Goal: Information Seeking & Learning: Learn about a topic

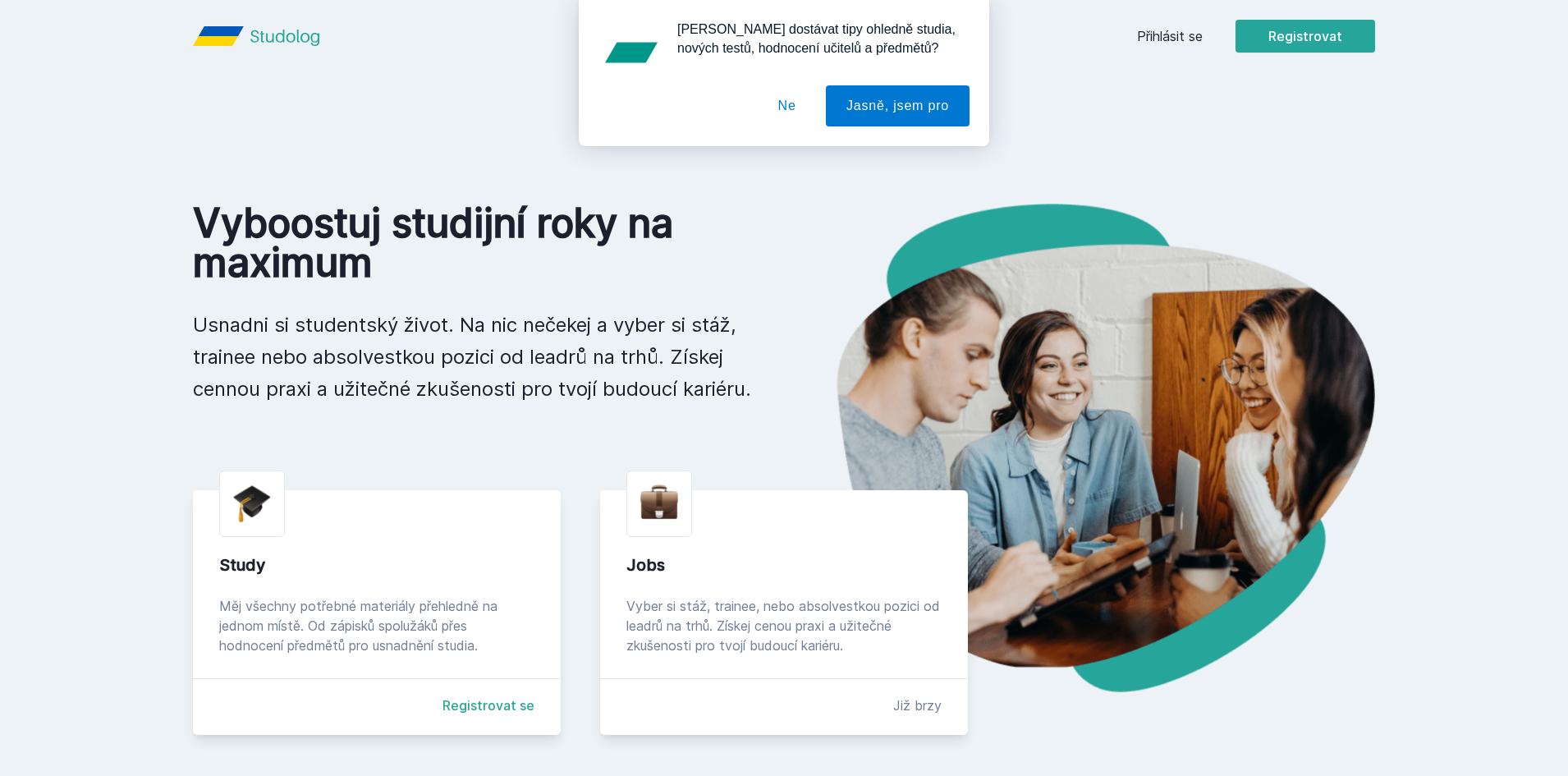
click at [794, 103] on button "Ne" at bounding box center [787, 106] width 59 height 41
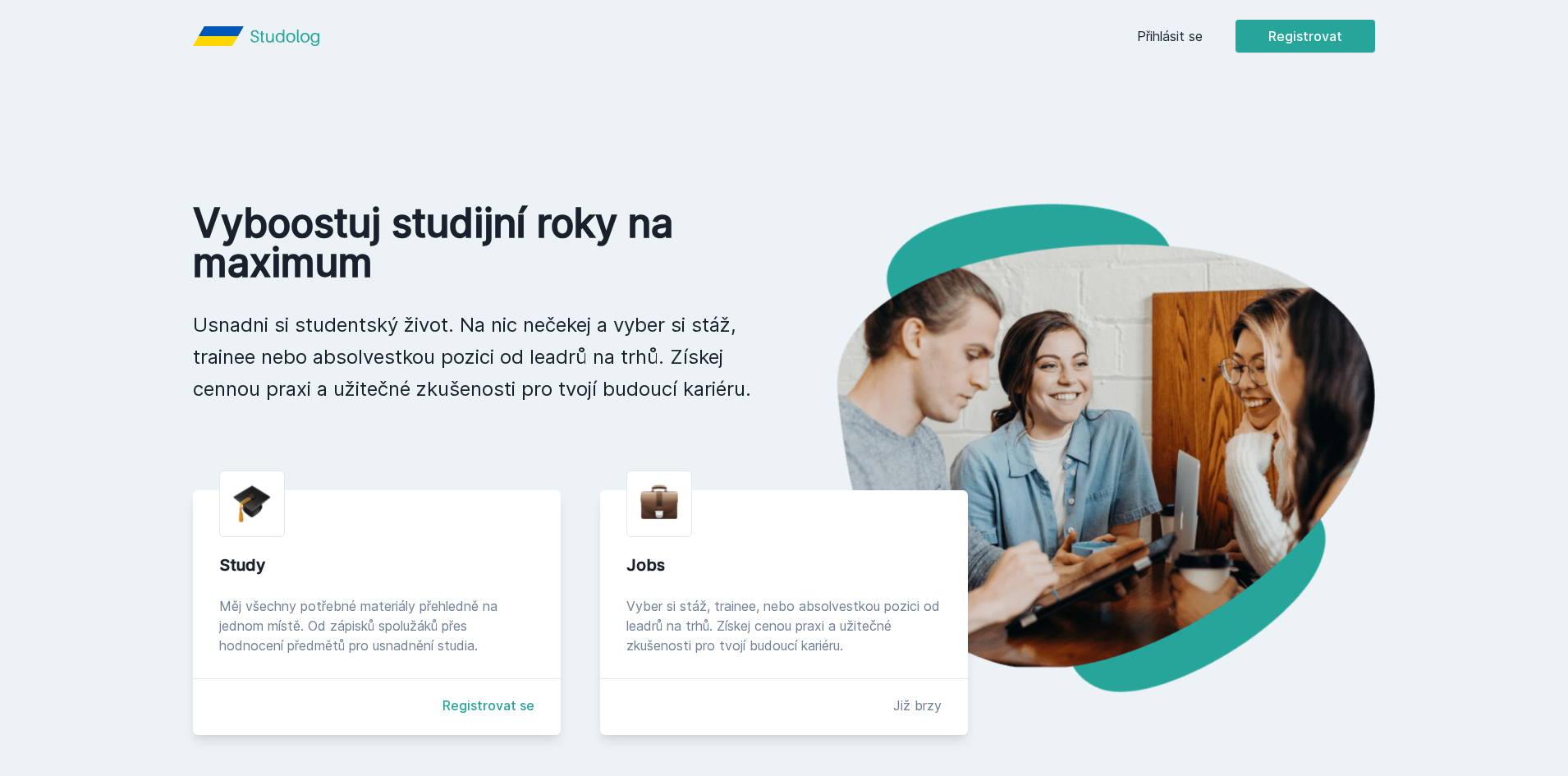
click at [1187, 37] on link "Přihlásit se" at bounding box center [1170, 36] width 66 height 20
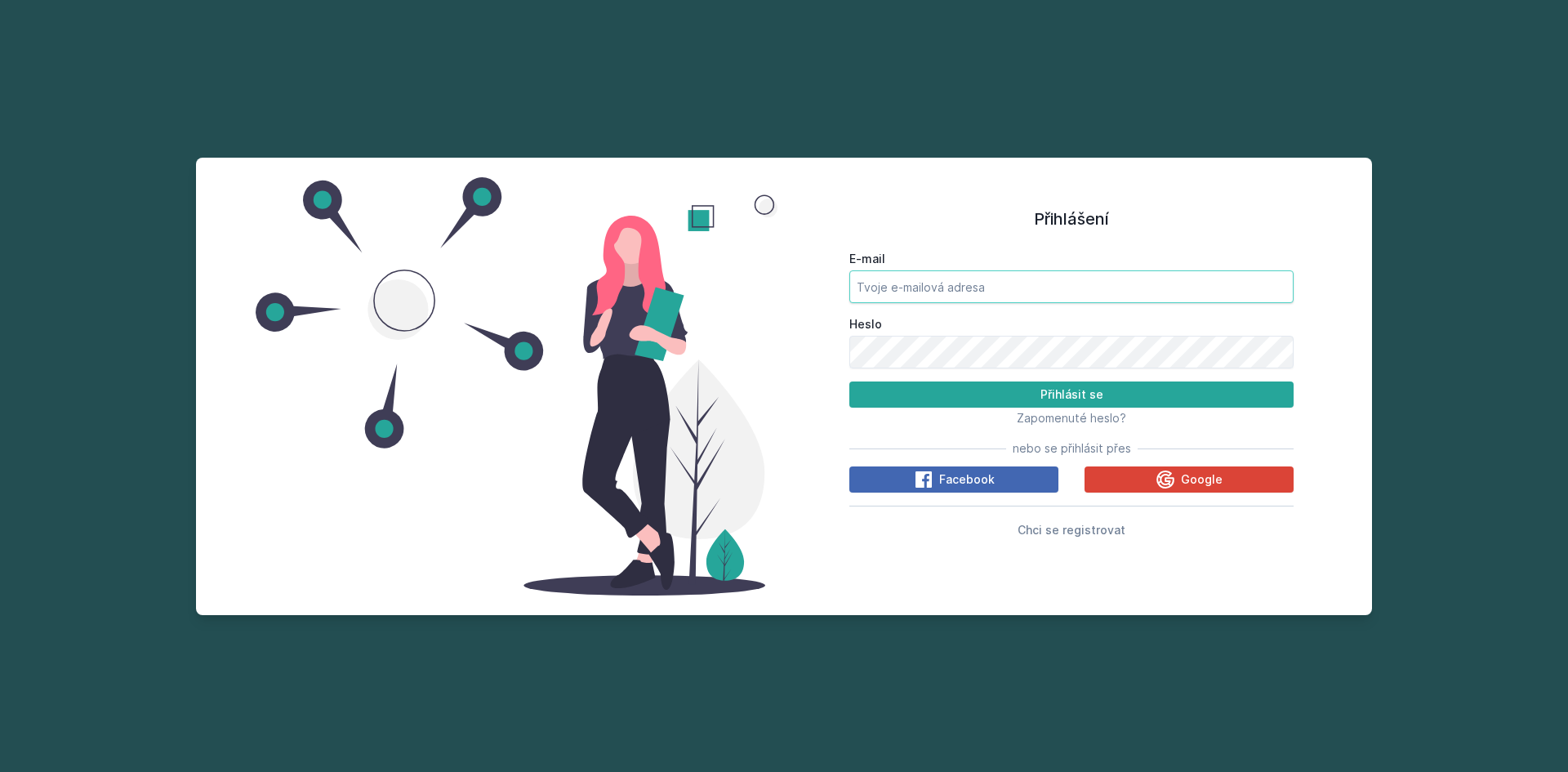
click at [954, 281] on input "E-mail" at bounding box center [1071, 287] width 444 height 33
click at [1124, 475] on button "Google" at bounding box center [1189, 480] width 210 height 26
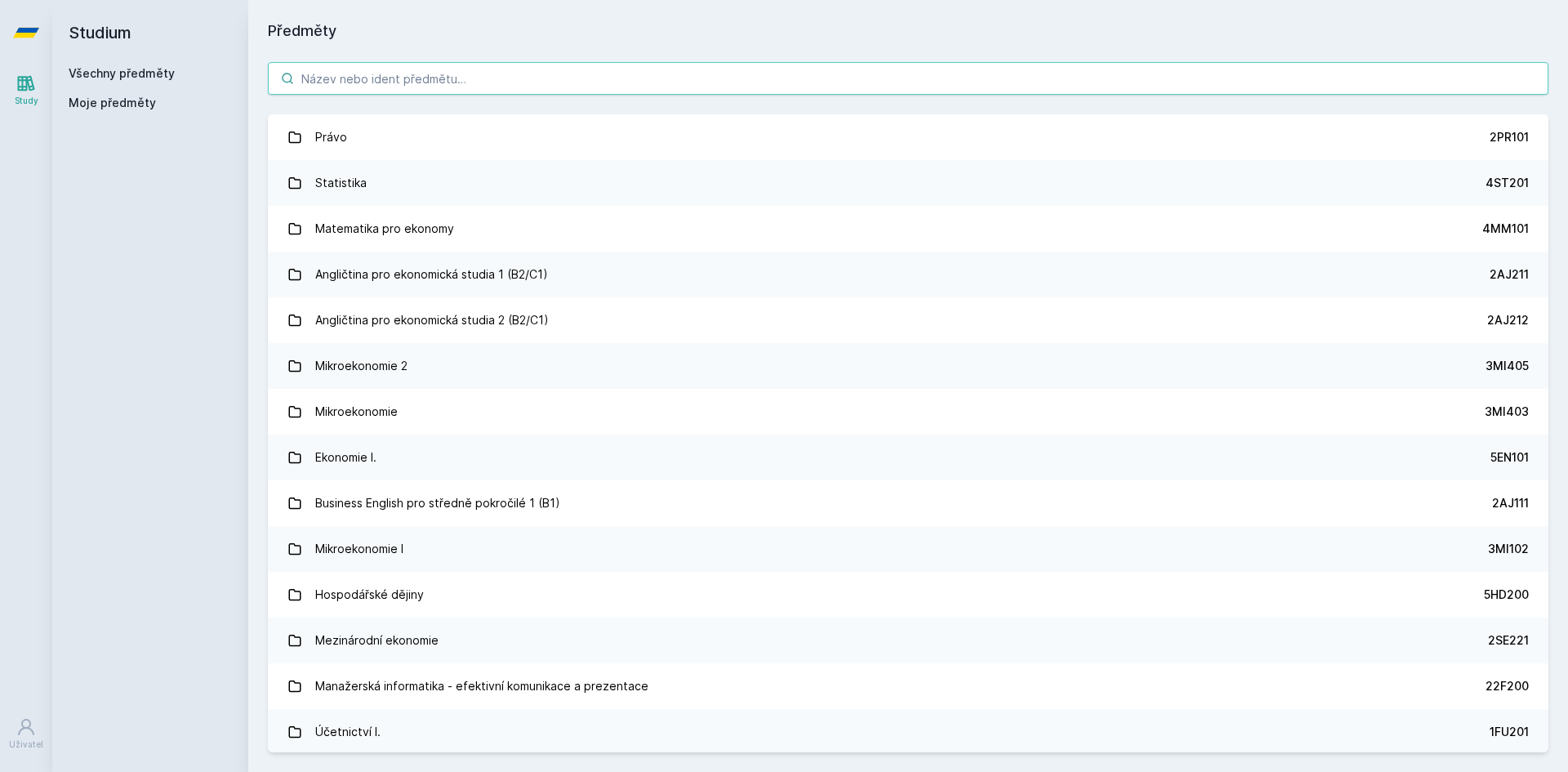
click at [460, 79] on input "search" at bounding box center [908, 79] width 1281 height 33
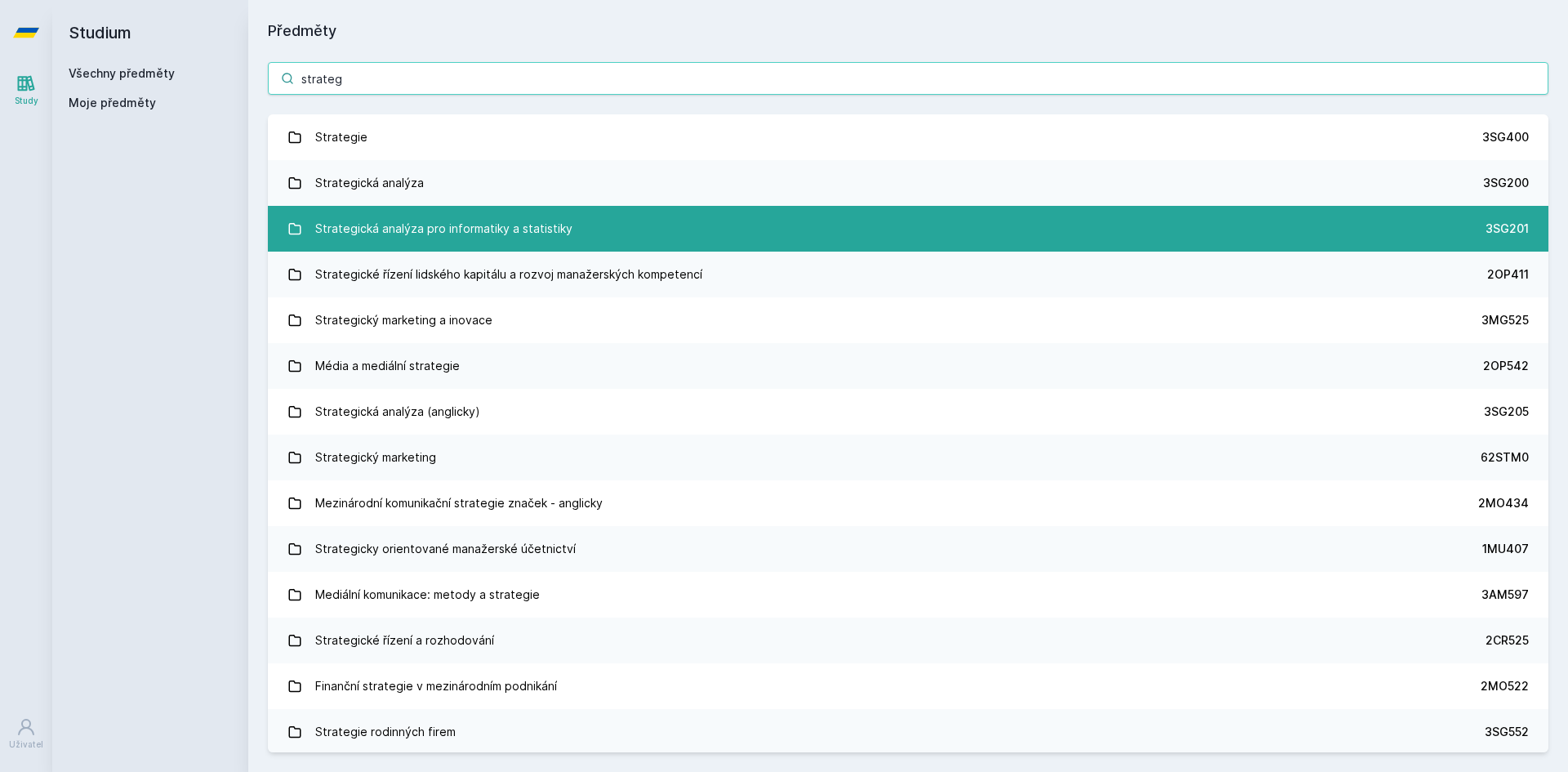
type input "strateg"
click at [444, 228] on div "Strategická analýza pro informatiky a statistiky" at bounding box center [444, 229] width 257 height 33
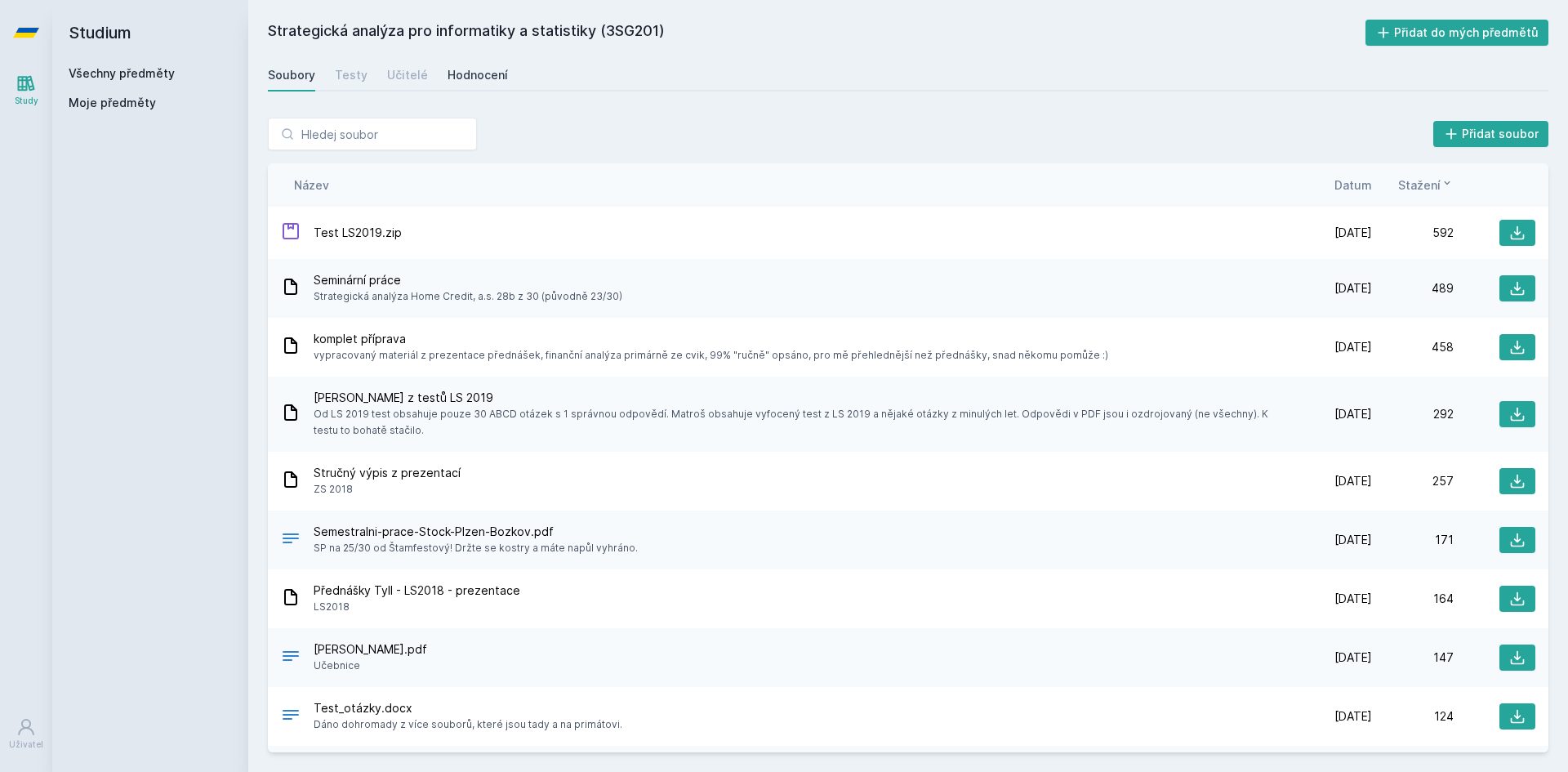
click at [465, 76] on div "Hodnocení" at bounding box center [478, 75] width 61 height 16
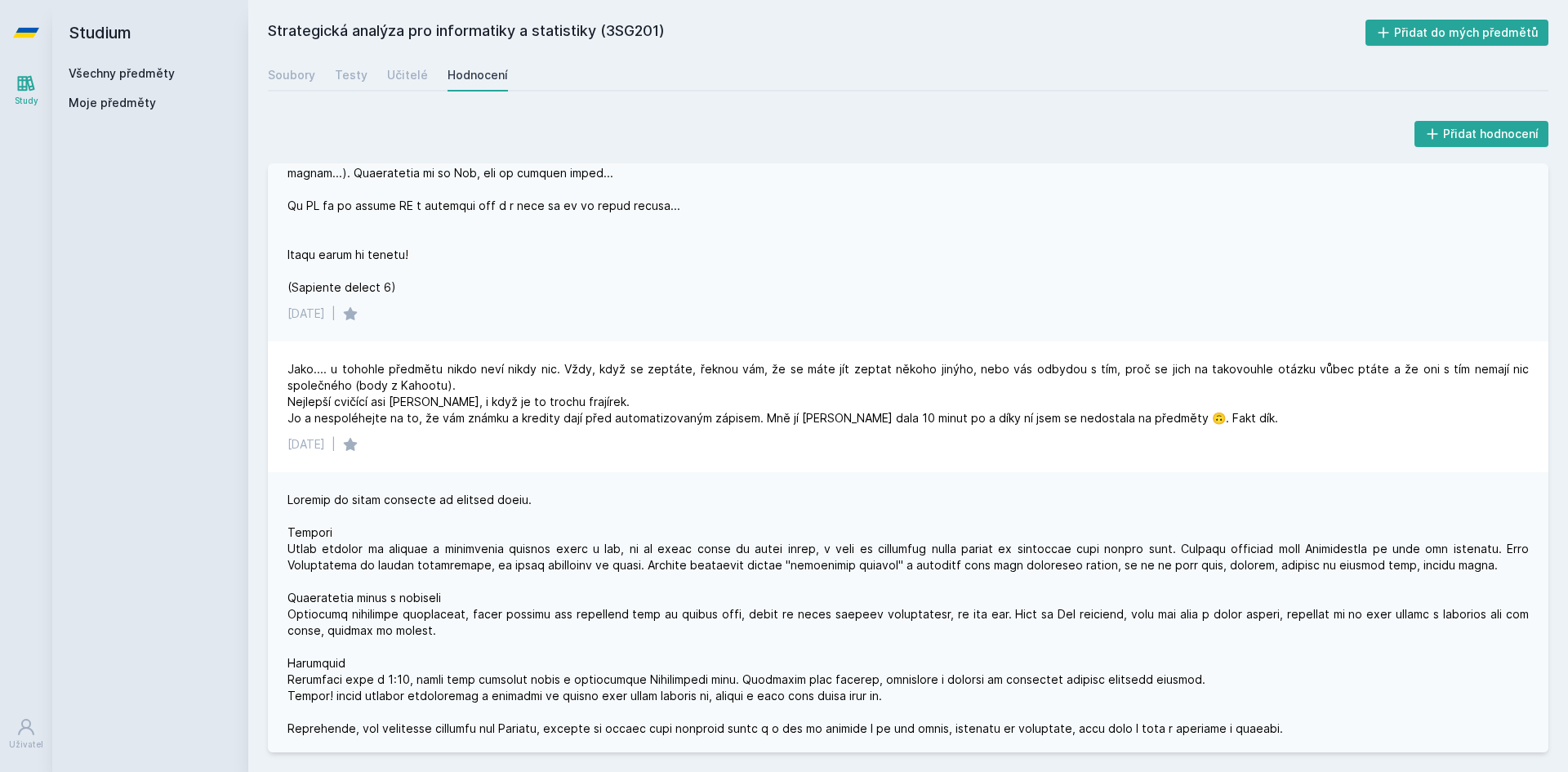
scroll to position [1307, 0]
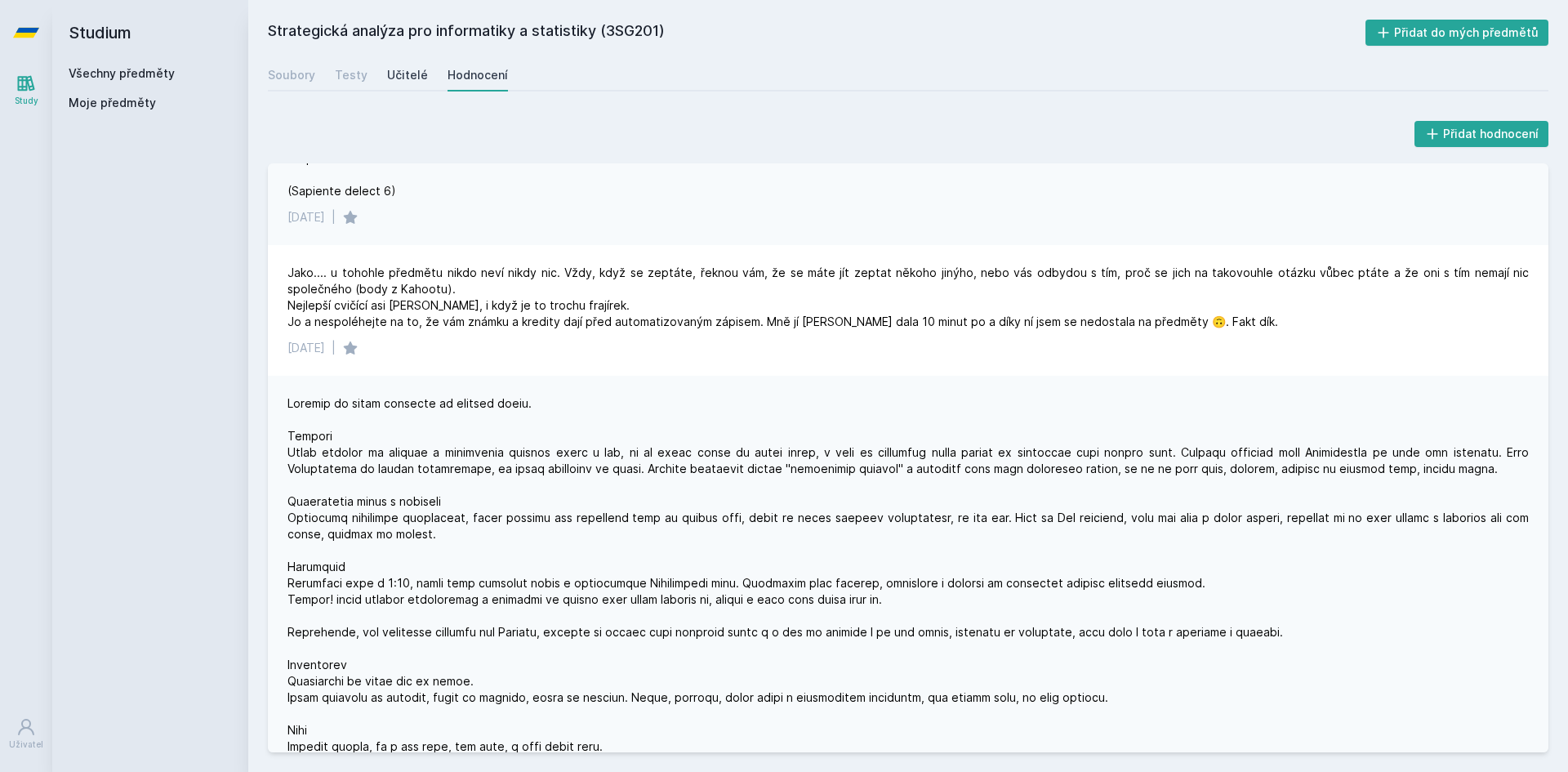
click at [398, 74] on div "Učitelé" at bounding box center [408, 75] width 41 height 16
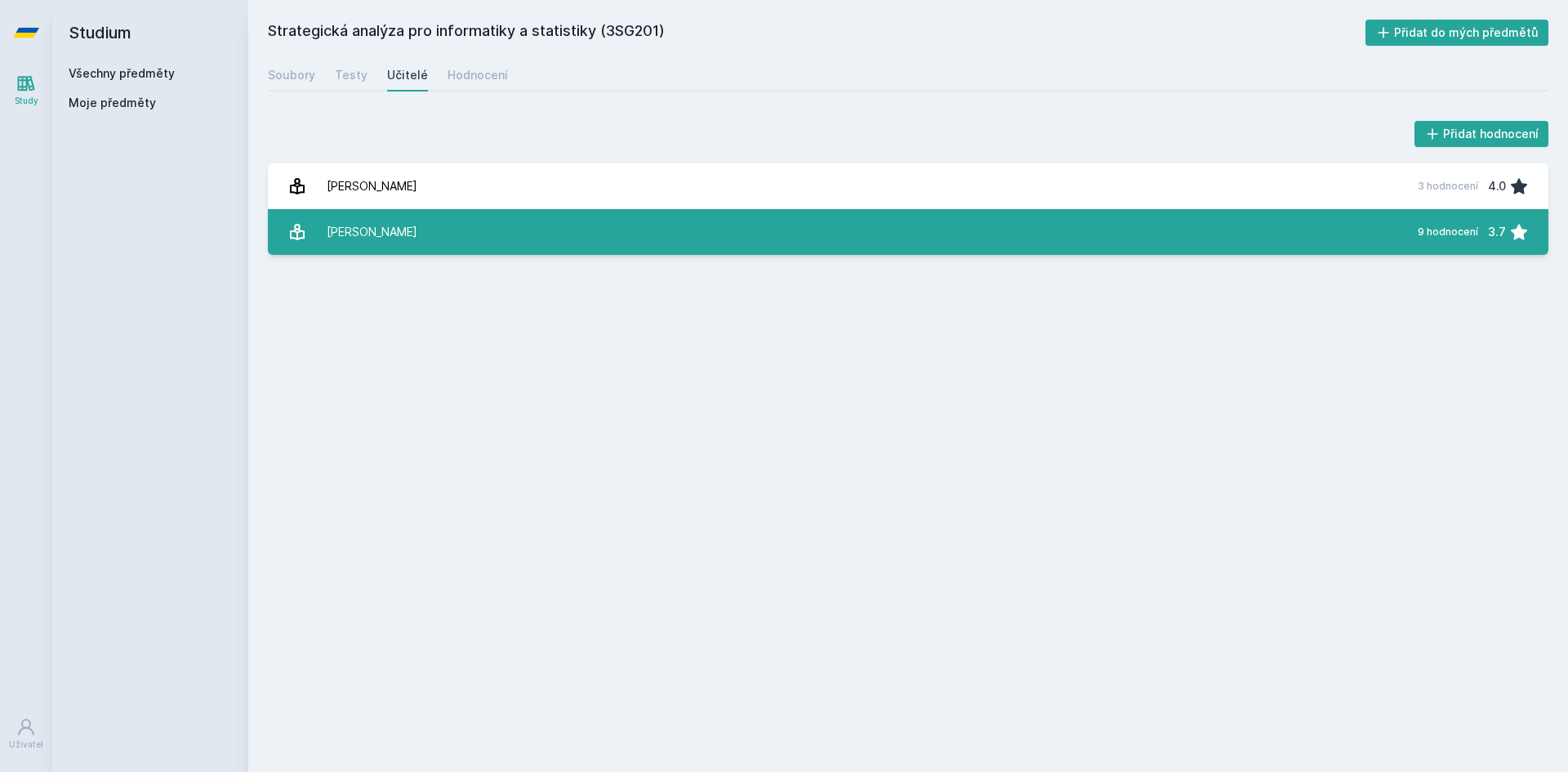
click at [498, 223] on link "Mikovcová Hana 9 hodnocení 3.7" at bounding box center [908, 233] width 1281 height 46
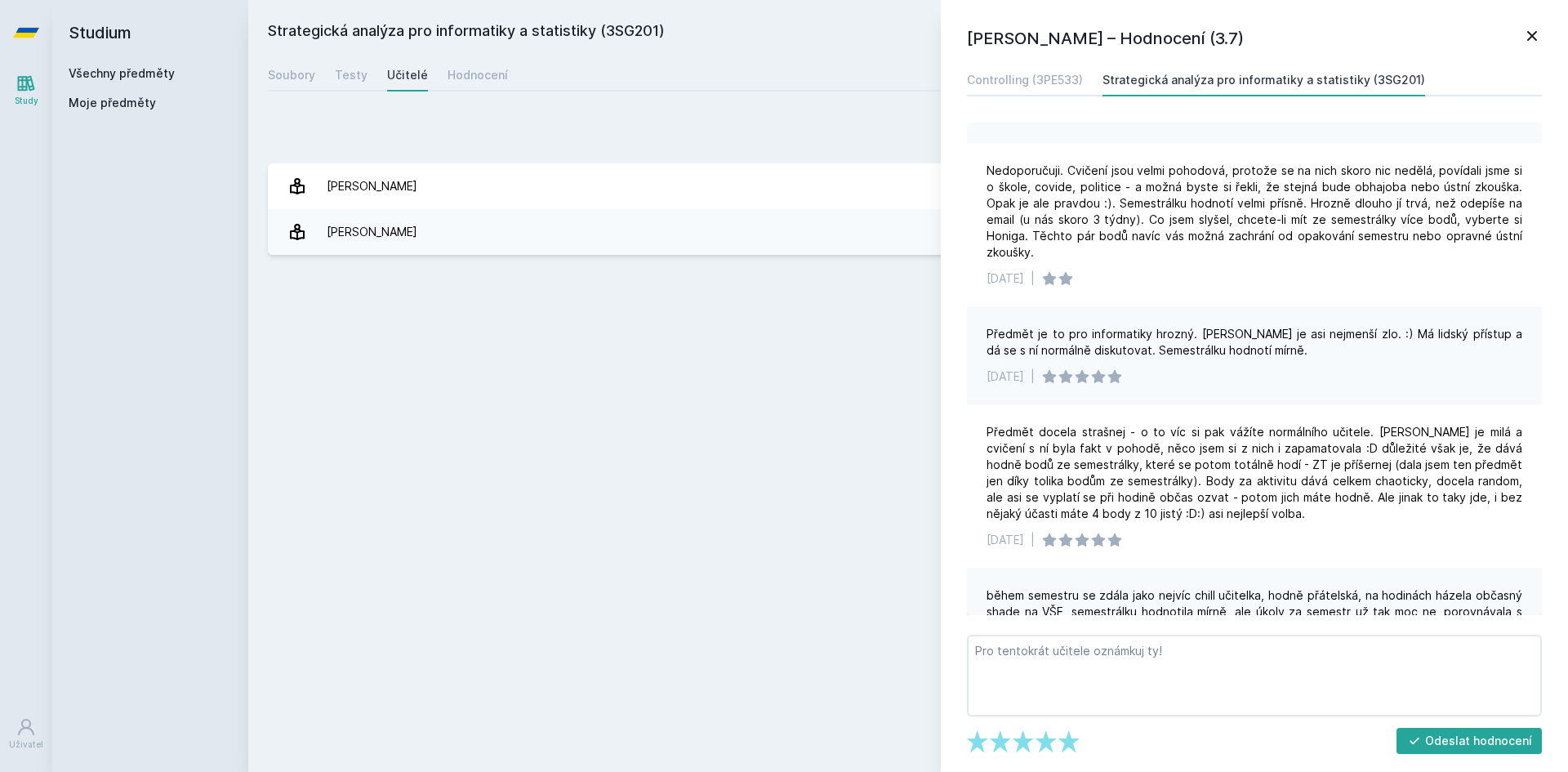
scroll to position [572, 0]
